Goal: Information Seeking & Learning: Learn about a topic

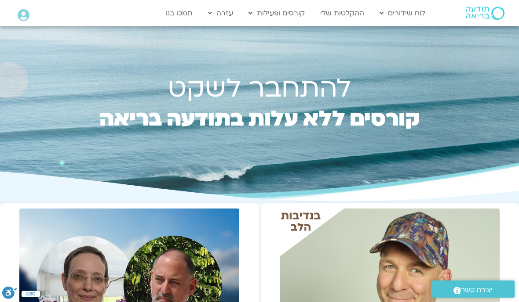
click at [344, 16] on link "ההקלטות שלי" at bounding box center [342, 13] width 53 height 17
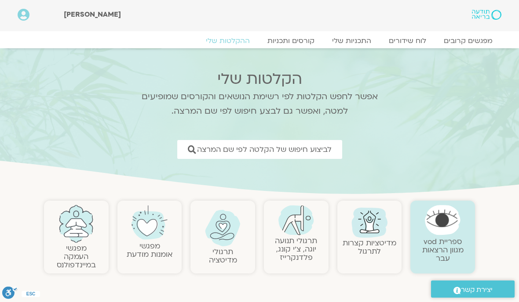
click at [323, 149] on span "לביצוע חיפוש של הקלטה לפי שם המרצה" at bounding box center [264, 150] width 135 height 8
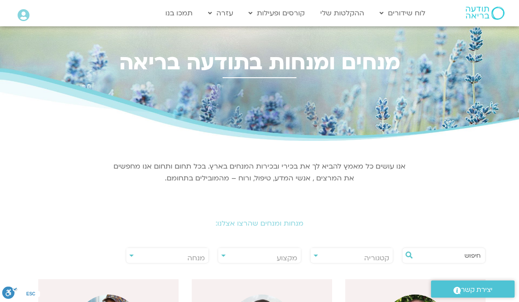
scroll to position [0, 0]
click at [197, 253] on span "מנחה" at bounding box center [167, 258] width 83 height 20
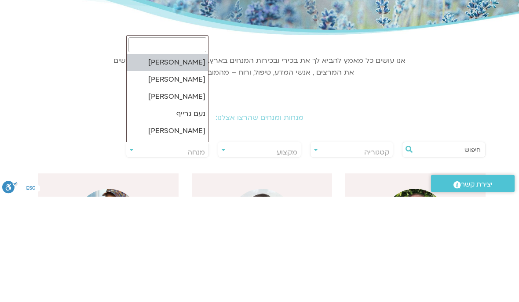
type input "ד"
select select "******"
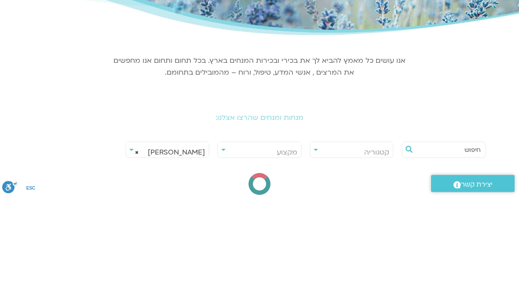
scroll to position [106, 0]
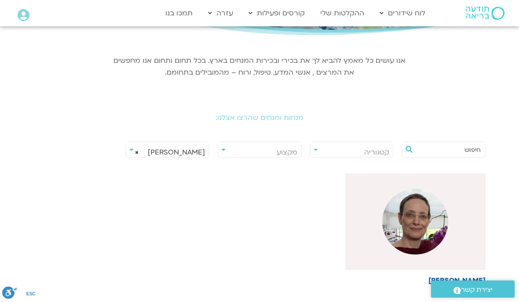
click at [417, 222] on img at bounding box center [415, 222] width 66 height 66
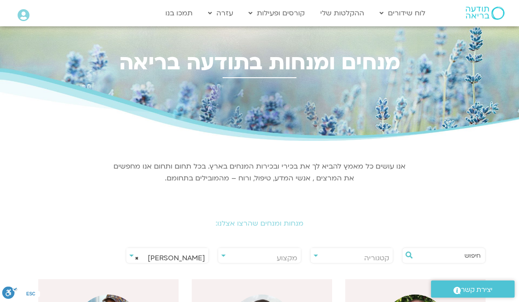
select select "******"
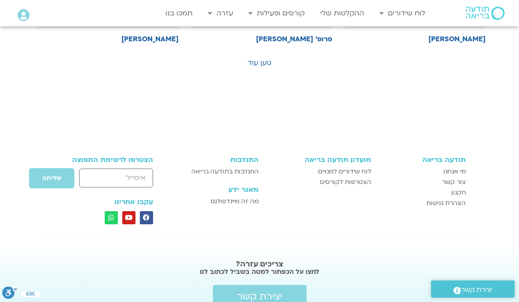
scroll to position [735, 0]
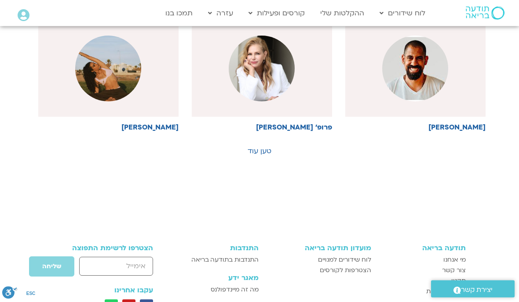
click at [256, 151] on link "טען עוד" at bounding box center [260, 152] width 24 height 10
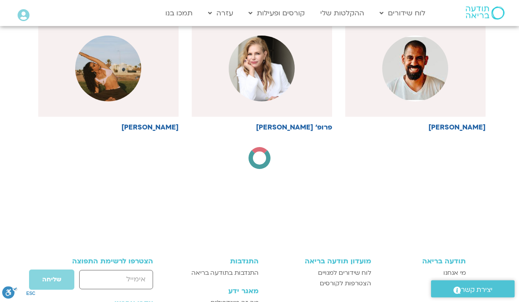
scroll to position [642, 0]
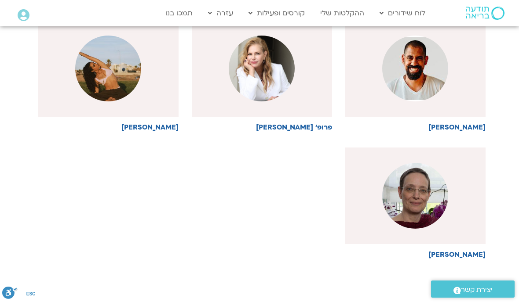
click at [405, 203] on img at bounding box center [415, 196] width 66 height 66
